Goal: Task Accomplishment & Management: Manage account settings

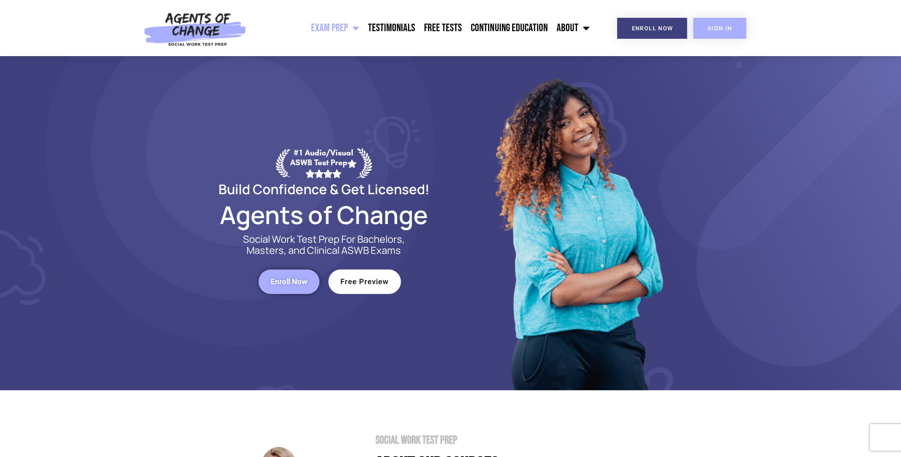
click at [727, 24] on link "SIGN IN" at bounding box center [719, 28] width 53 height 21
click at [731, 31] on span "SIGN IN" at bounding box center [720, 28] width 25 height 6
click at [712, 26] on span "SIGN IN" at bounding box center [720, 28] width 25 height 6
